Goal: Check status

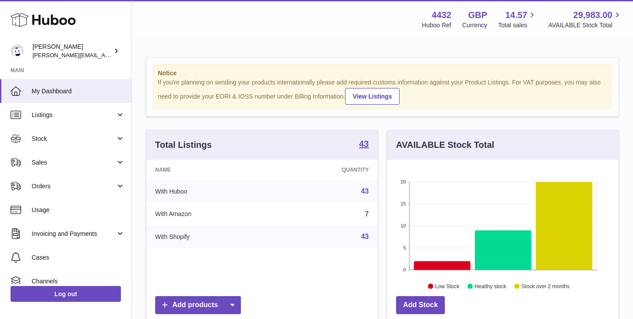
scroll to position [137, 231]
click at [69, 159] on span "Sales" at bounding box center [74, 162] width 84 height 8
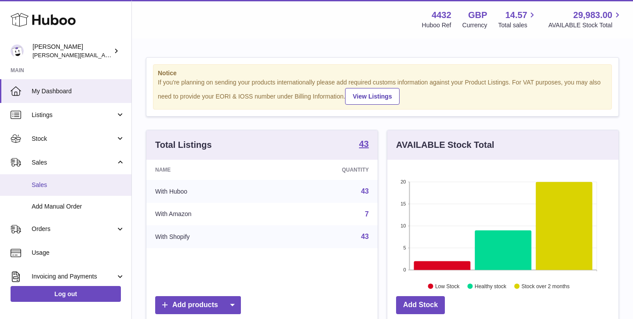
click at [67, 185] on span "Sales" at bounding box center [78, 185] width 93 height 8
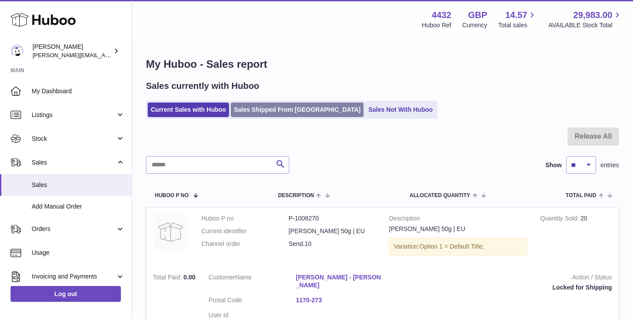
click at [293, 103] on link "Sales Shipped From [GEOGRAPHIC_DATA]" at bounding box center [297, 109] width 133 height 15
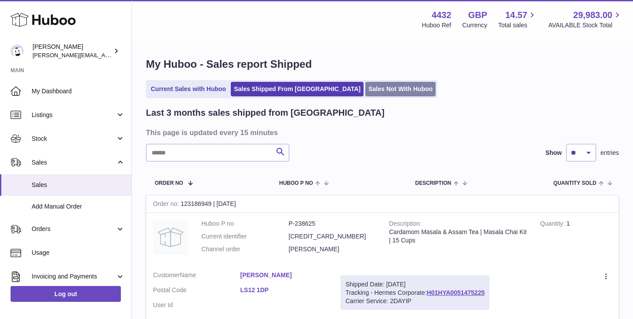
click at [371, 92] on link "Sales Not With Huboo" at bounding box center [400, 89] width 70 height 15
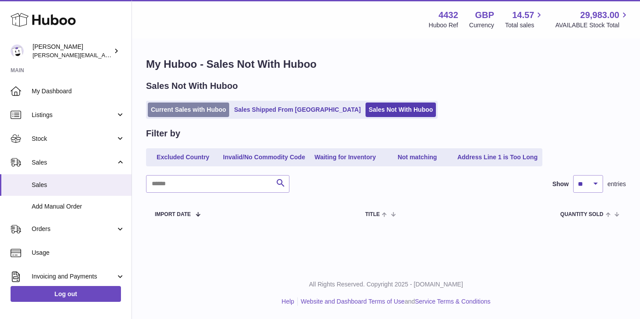
click at [192, 110] on link "Current Sales with Huboo" at bounding box center [188, 109] width 81 height 15
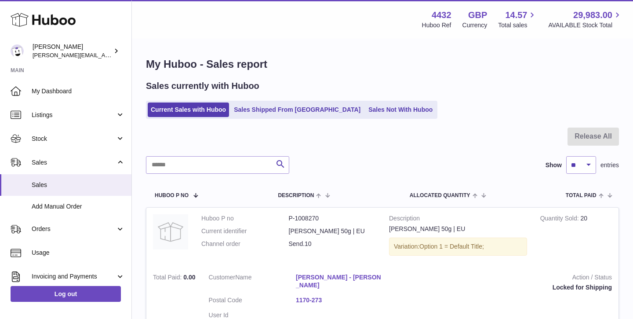
click at [341, 99] on div "Sales currently with Huboo Current Sales with Huboo Sales Shipped From [GEOGRAP…" at bounding box center [382, 99] width 473 height 39
click at [365, 107] on link "Sales Not With Huboo" at bounding box center [400, 109] width 70 height 15
